Goal: Navigation & Orientation: Go to known website

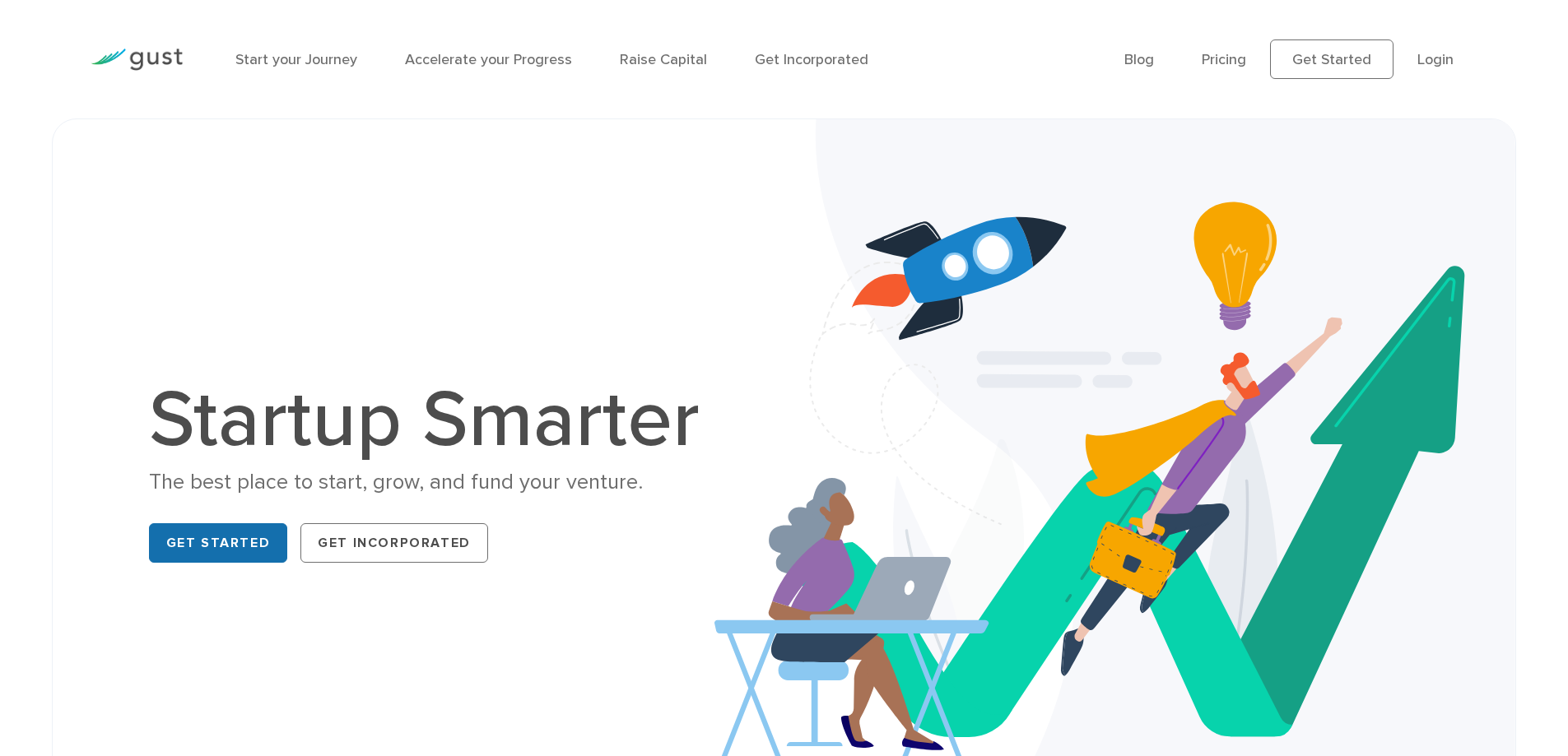
click at [246, 549] on link "Get Started" at bounding box center [218, 542] width 139 height 39
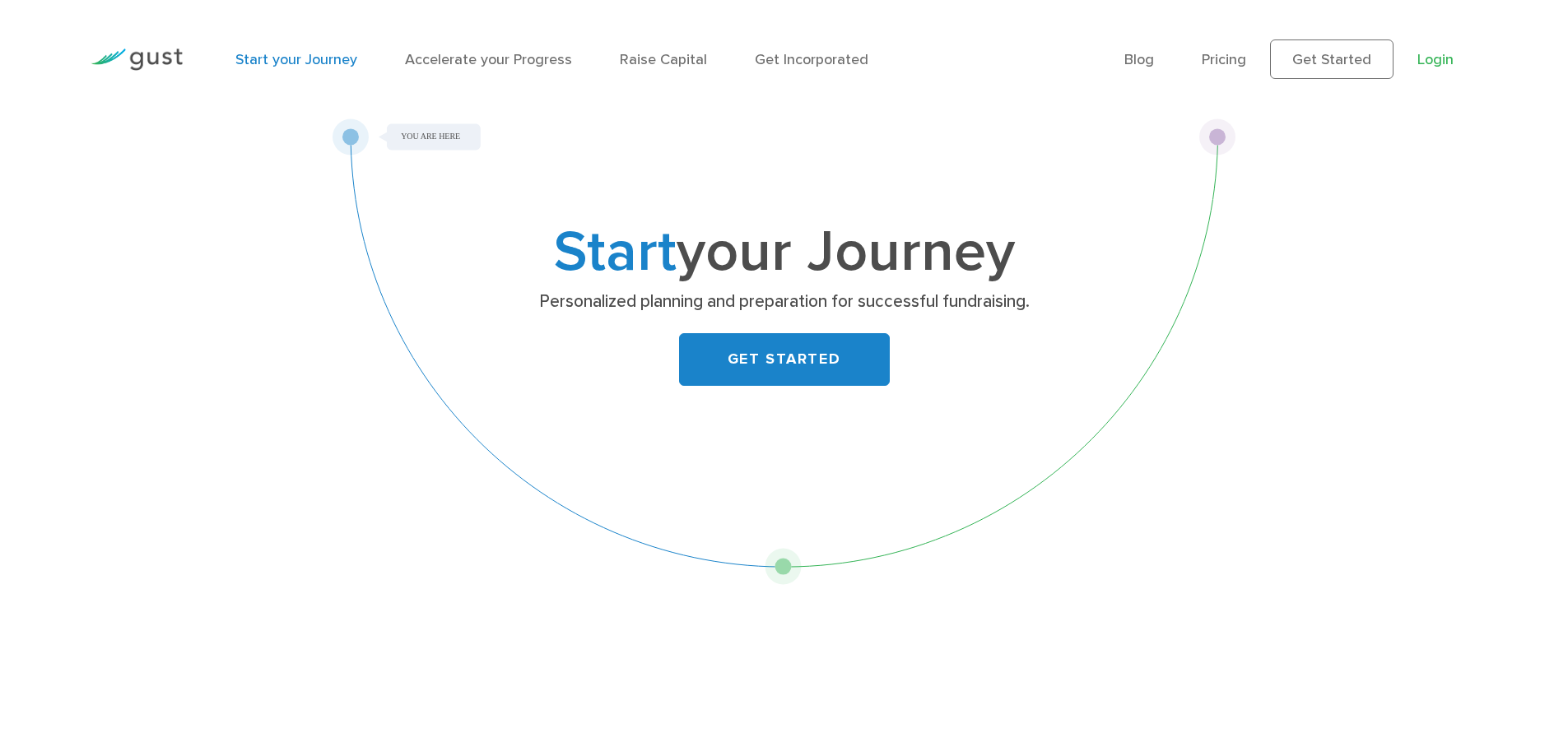
click at [1436, 67] on link "Login" at bounding box center [1436, 59] width 36 height 17
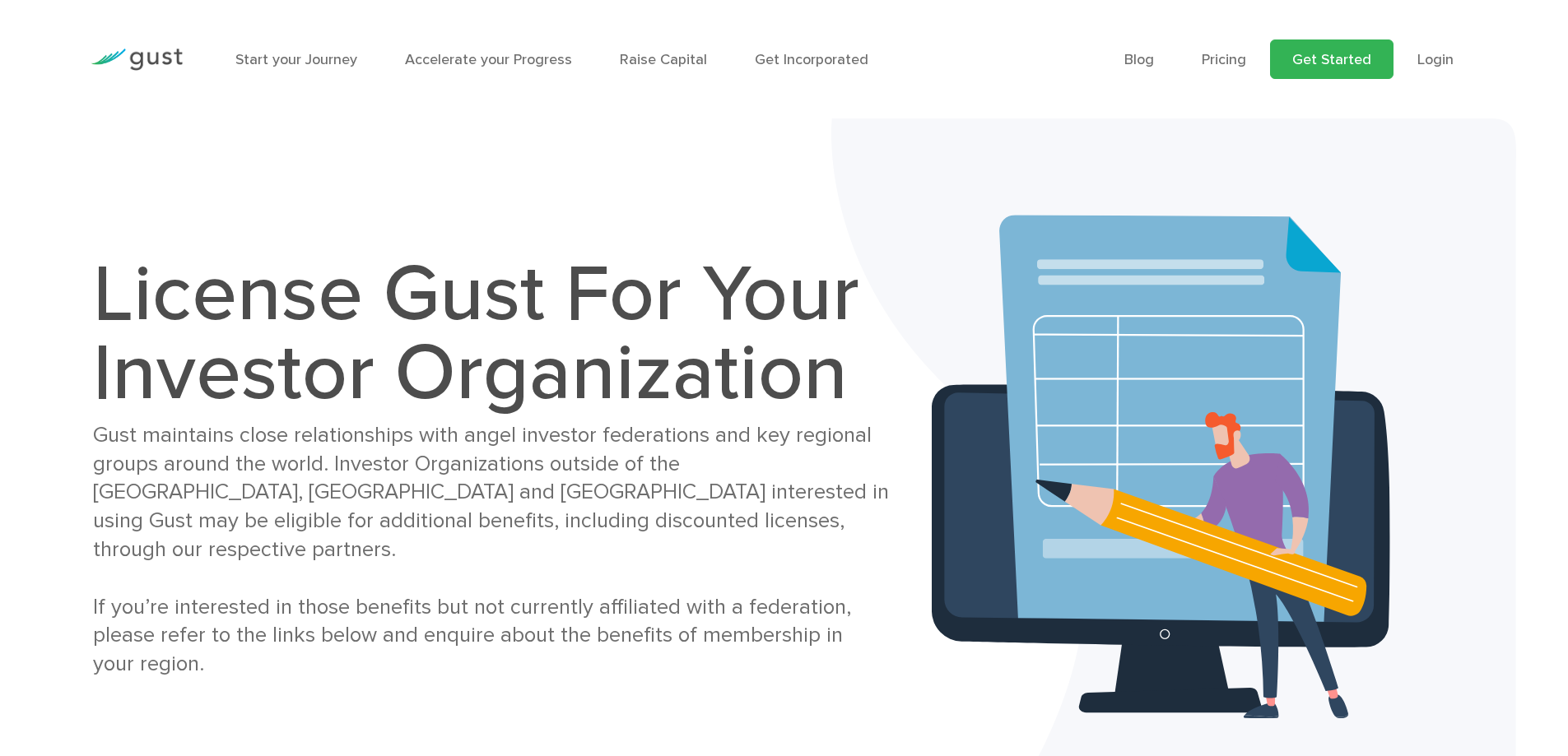
click at [1316, 60] on link "Get Started" at bounding box center [1333, 58] width 124 height 39
